Goal: Use online tool/utility: Utilize a website feature to perform a specific function

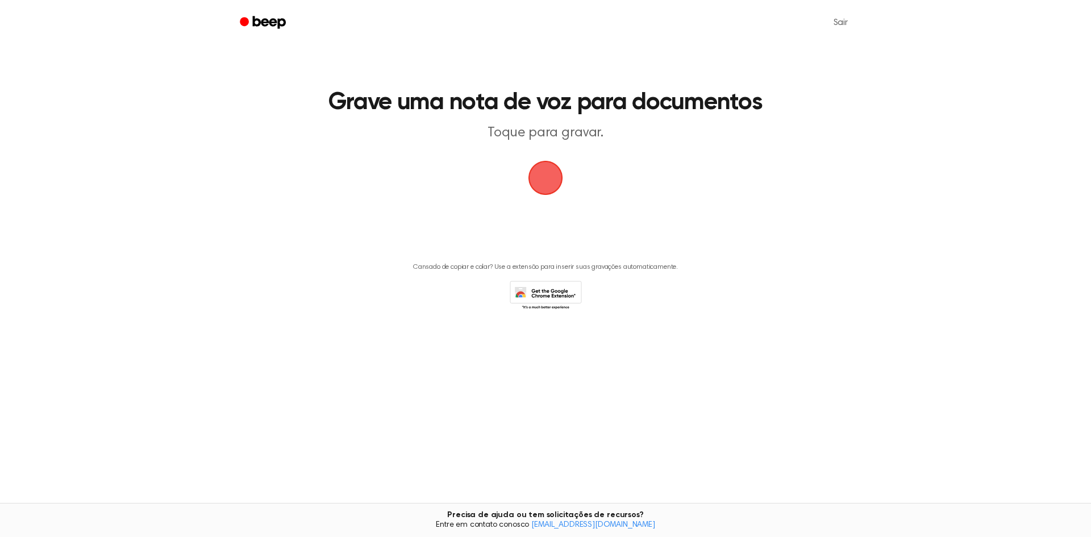
click at [550, 181] on span "button" at bounding box center [545, 177] width 41 height 41
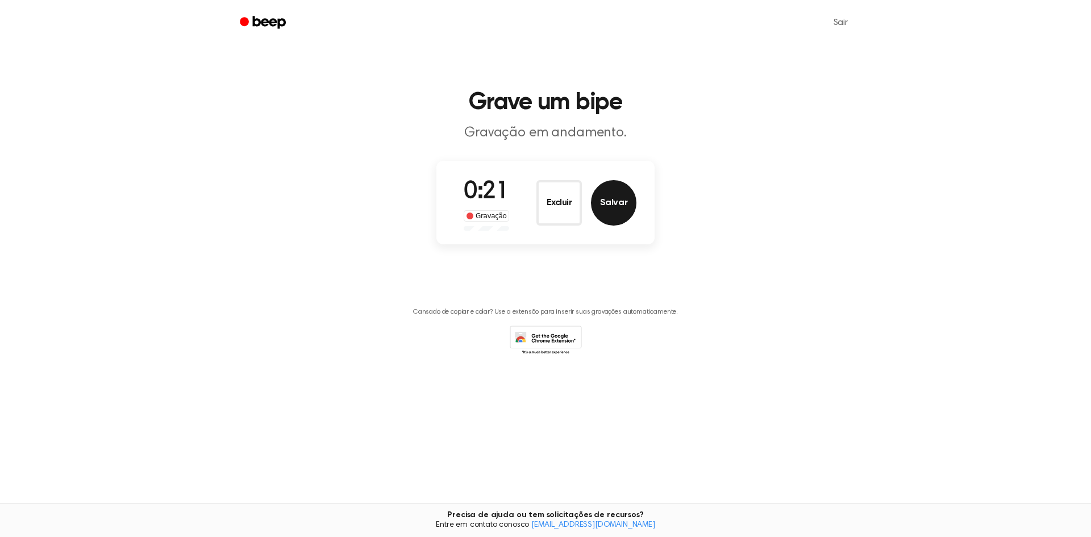
click at [626, 206] on font "Salvar" at bounding box center [613, 202] width 27 height 9
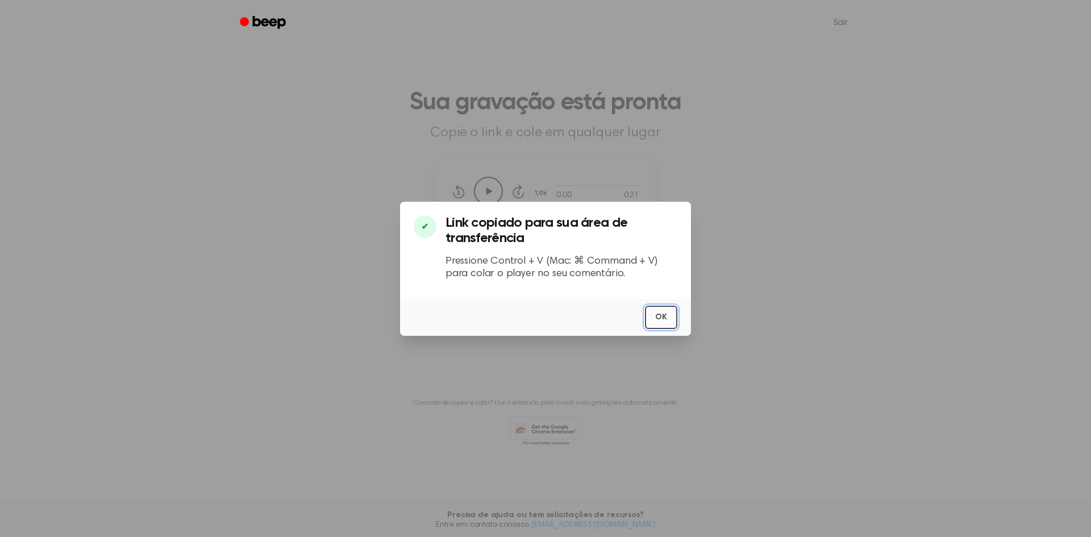
click at [653, 314] on button "OK" at bounding box center [661, 317] width 32 height 23
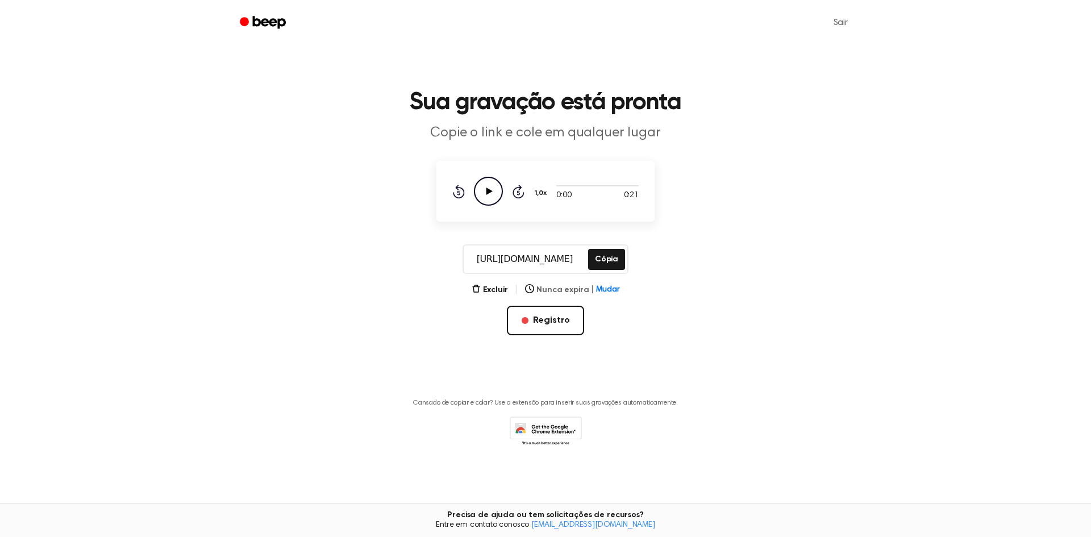
click at [603, 291] on font "Mudar" at bounding box center [607, 290] width 23 height 8
click at [542, 360] on font "Em 1 dia" at bounding box center [545, 363] width 31 height 8
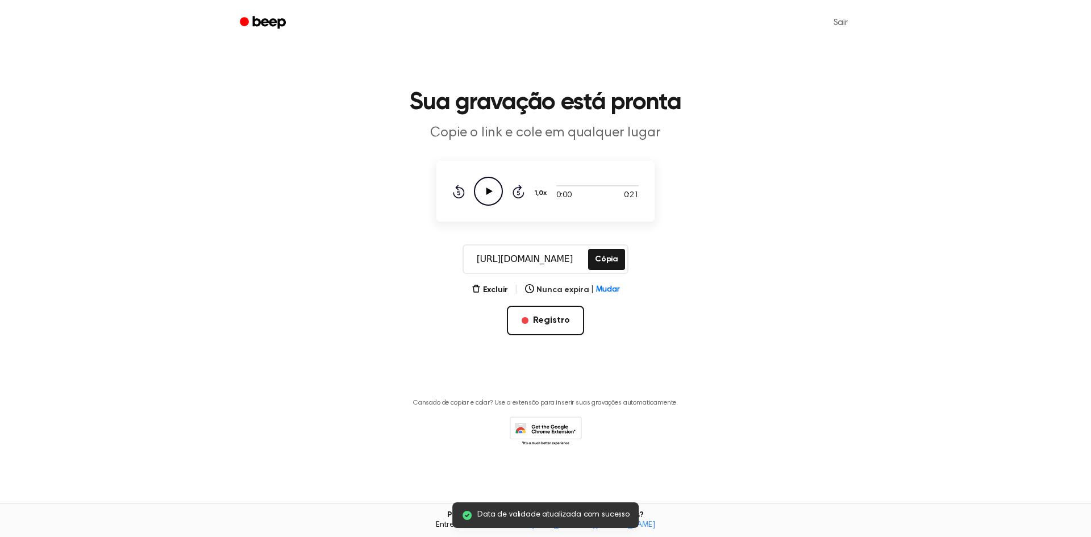
click at [490, 196] on icon "Play Audio" at bounding box center [488, 191] width 29 height 29
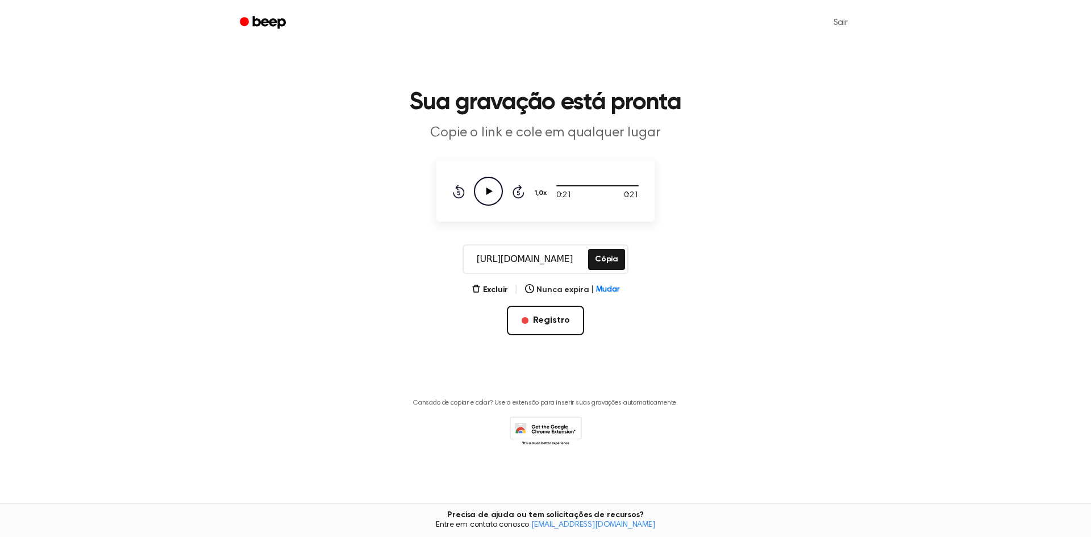
click at [525, 258] on input "[URL][DOMAIN_NAME]" at bounding box center [525, 258] width 122 height 27
click at [605, 263] on font "Cópia" at bounding box center [606, 259] width 23 height 8
